Goal: Check status: Check status

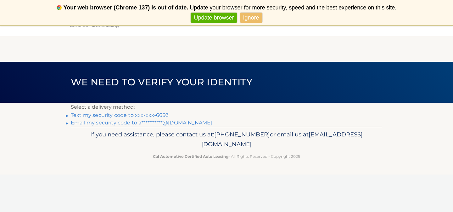
click at [152, 115] on link "Text my security code to xxx-xxx-6693" at bounding box center [120, 115] width 98 height 6
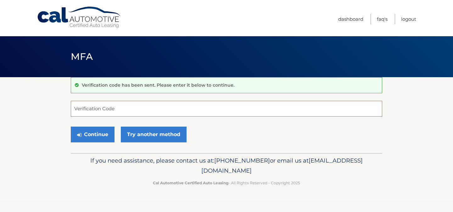
click at [132, 108] on input "Verification Code" at bounding box center [227, 109] width 312 height 16
type input "363837"
click at [71, 127] on button "Continue" at bounding box center [93, 135] width 44 height 16
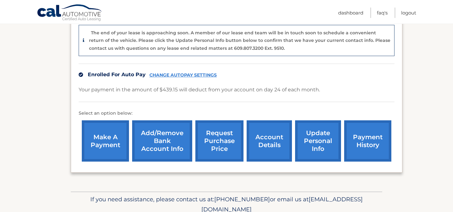
scroll to position [184, 0]
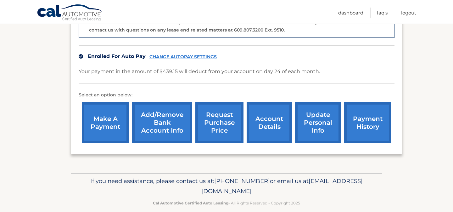
click at [279, 115] on link "account details" at bounding box center [269, 122] width 45 height 41
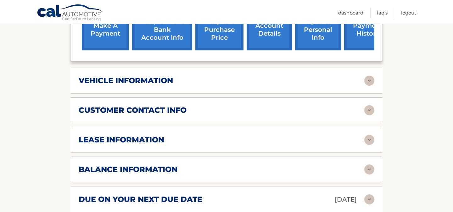
scroll to position [262, 0]
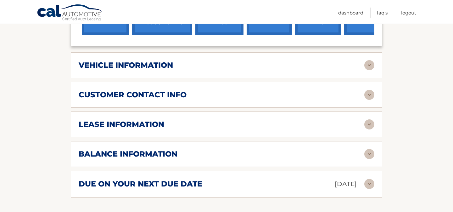
click at [132, 120] on h2 "lease information" at bounding box center [122, 124] width 86 height 9
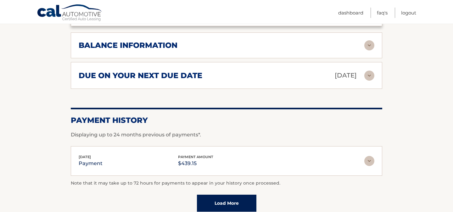
scroll to position [506, 0]
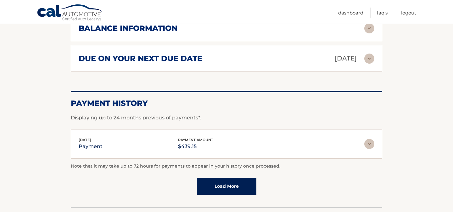
click at [372, 139] on img at bounding box center [370, 144] width 10 height 10
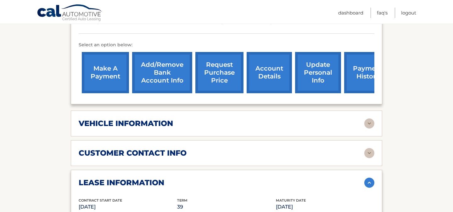
scroll to position [208, 0]
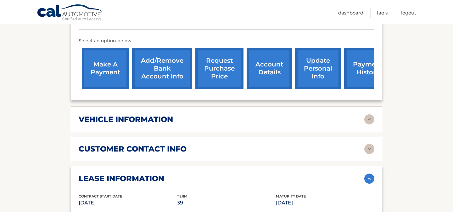
click at [174, 115] on div "vehicle information" at bounding box center [222, 119] width 286 height 9
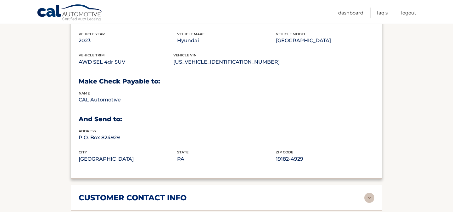
scroll to position [309, 0]
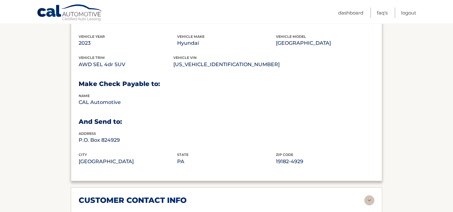
click at [182, 187] on div "customer contact info full name ALEXA DETORE street address 26 MEADOW CT city M…" at bounding box center [227, 200] width 312 height 26
click at [182, 196] on h2 "customer contact info" at bounding box center [133, 200] width 108 height 9
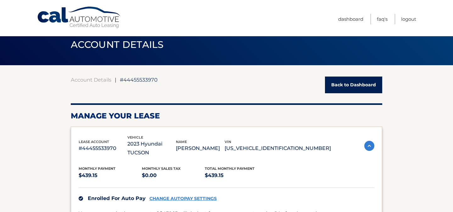
scroll to position [3, 0]
